Goal: Use online tool/utility: Utilize a website feature to perform a specific function

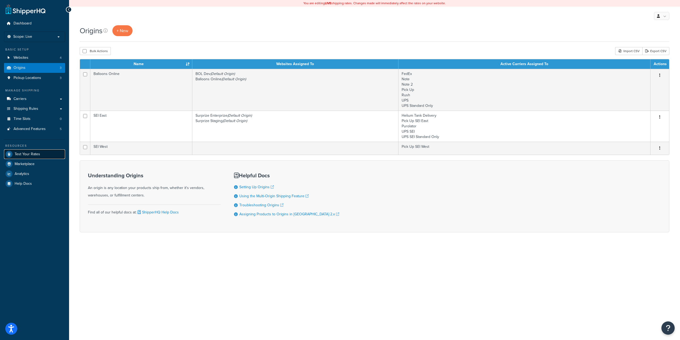
click at [24, 151] on link "Test Your Rates" at bounding box center [34, 154] width 61 height 10
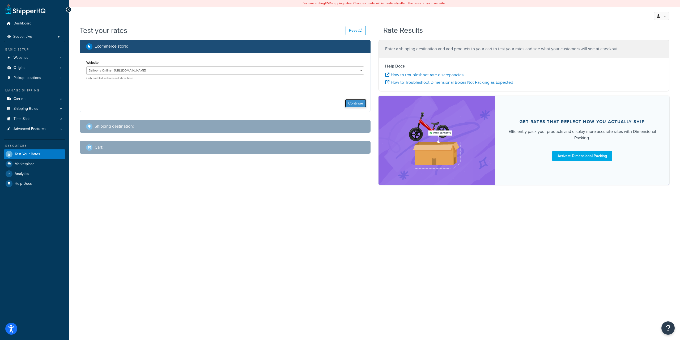
click at [359, 99] on button "Continue" at bounding box center [355, 103] width 21 height 9
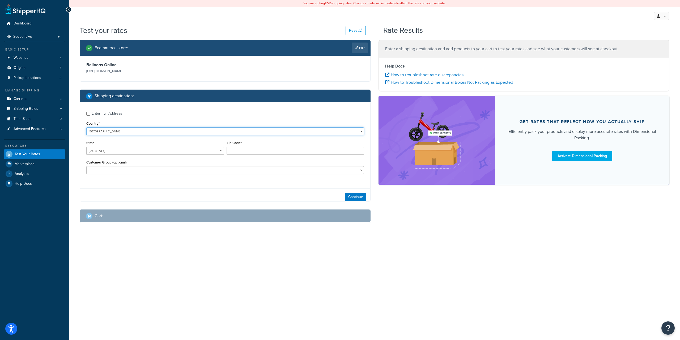
click at [168, 127] on select "United States United Kingdom Afghanistan Åland Islands Albania Algeria American…" at bounding box center [225, 131] width 278 height 8
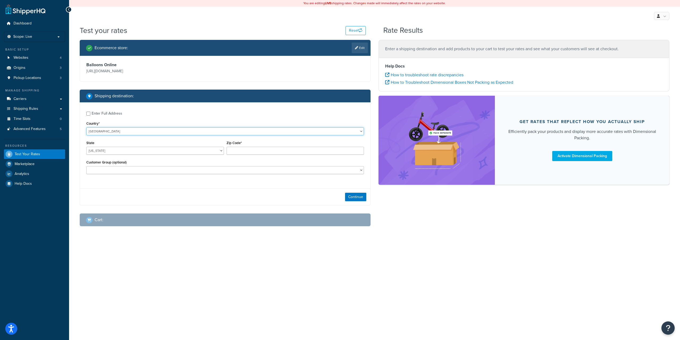
select select "CA"
click at [86, 127] on select "United States United Kingdom Afghanistan Åland Islands Albania Algeria American…" at bounding box center [225, 131] width 278 height 8
click at [231, 150] on input "Zip Code*" at bounding box center [296, 151] width 138 height 8
paste input "T6M 2V2"
type input "T6M 2V2"
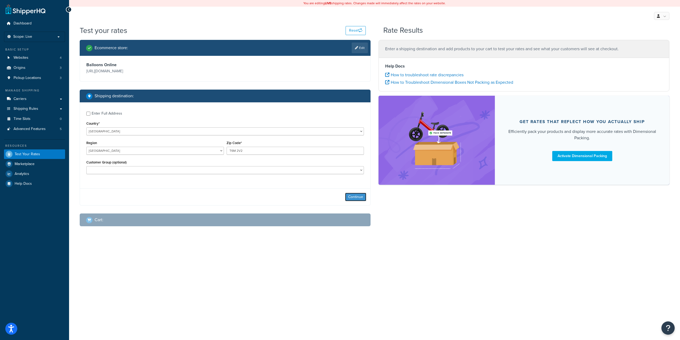
click at [359, 195] on button "Continue" at bounding box center [355, 197] width 21 height 9
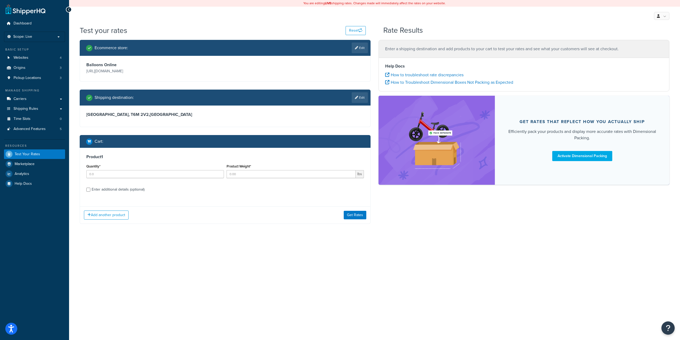
click at [156, 169] on div "Quantity*" at bounding box center [155, 170] width 138 height 15
click at [153, 172] on input "Quantity*" at bounding box center [155, 174] width 138 height 8
type input "1"
click at [354, 218] on button "Get Rates" at bounding box center [355, 215] width 23 height 9
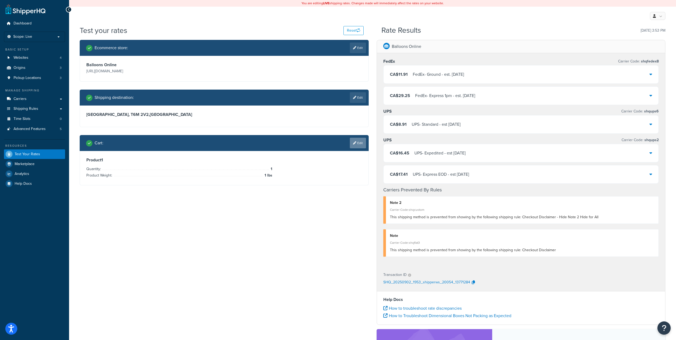
click at [360, 139] on link "Edit" at bounding box center [358, 143] width 16 height 11
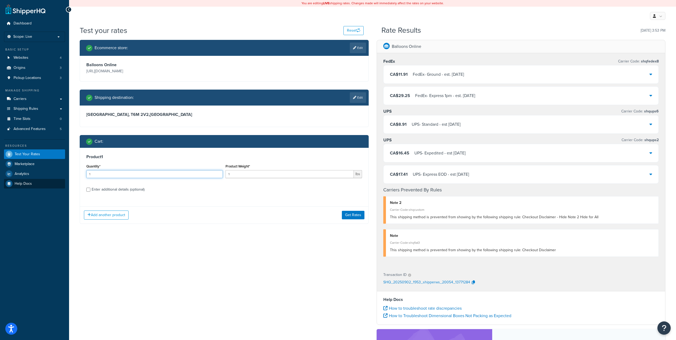
drag, startPoint x: 143, startPoint y: 174, endPoint x: 9, endPoint y: 179, distance: 134.5
click at [9, 179] on div "Dashboard Scope: Live Basic Setup Websites 4 Origins 3 Pickup Locations 3 Manag…" at bounding box center [338, 225] width 676 height 450
type input "2"
drag, startPoint x: 237, startPoint y: 175, endPoint x: 202, endPoint y: 180, distance: 35.4
click at [210, 180] on div "Quantity* 2 Product Weight* 1 lbs" at bounding box center [224, 172] width 278 height 19
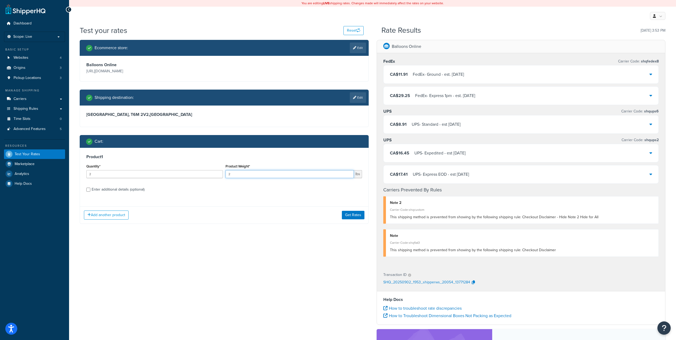
type input "2"
click at [348, 214] on button "Get Rates" at bounding box center [353, 215] width 23 height 9
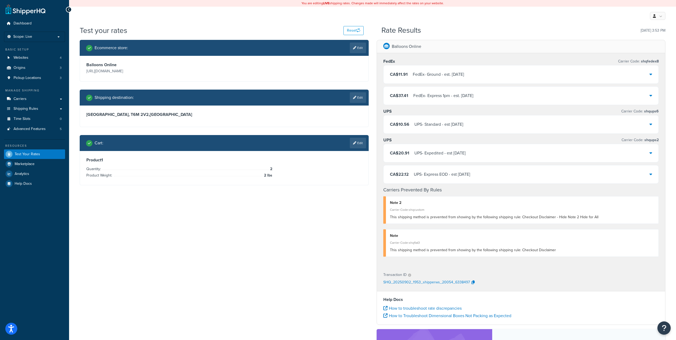
click at [314, 235] on div "Ecommerce store : Edit Balloons Online http://balloons.online/ Shipping destina…" at bounding box center [373, 231] width 594 height 383
click at [266, 229] on div "Ecommerce store : Edit Balloons Online http://balloons.online/ Shipping destina…" at bounding box center [373, 231] width 594 height 383
